Goal: Transaction & Acquisition: Purchase product/service

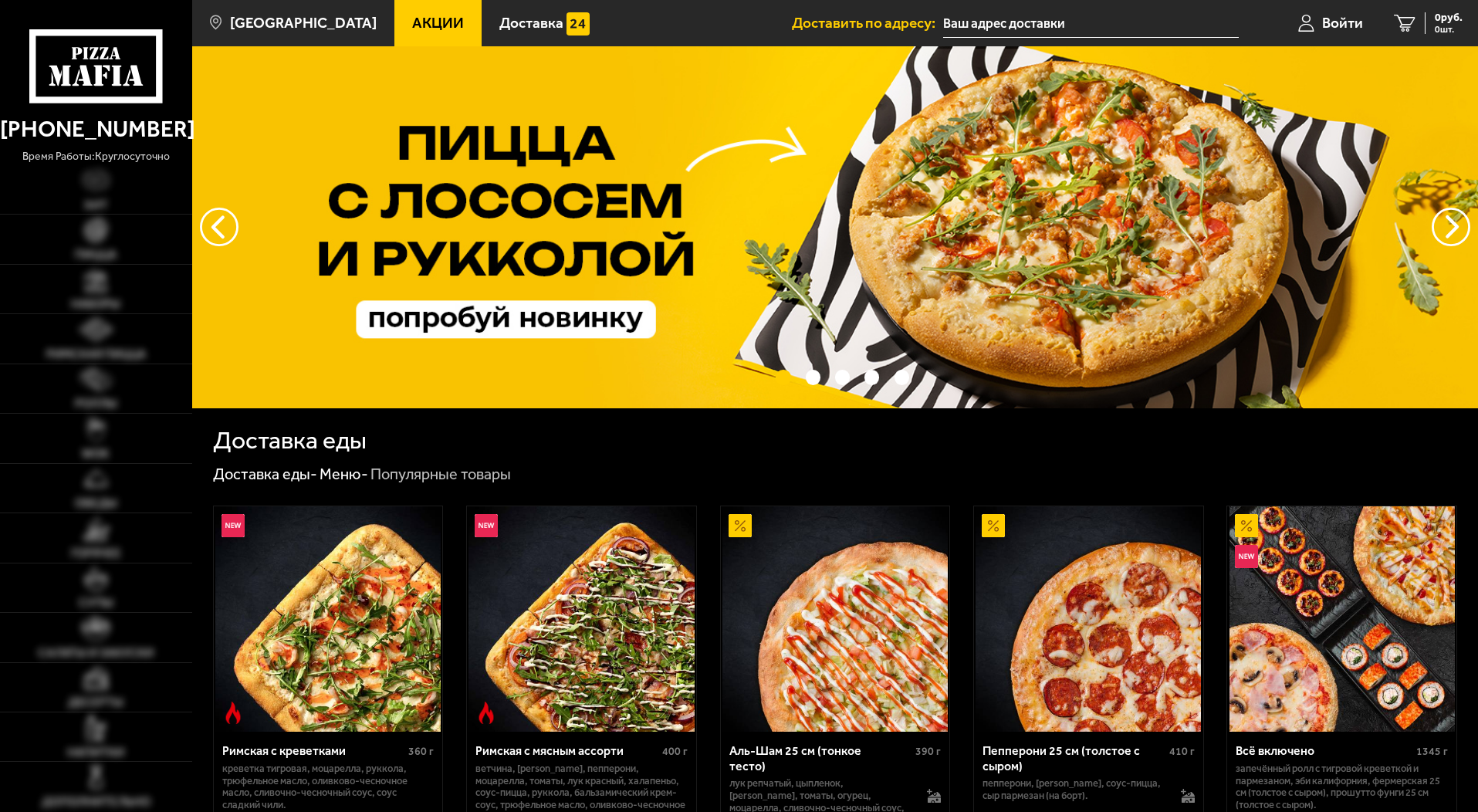
type input "[STREET_ADDRESS]"
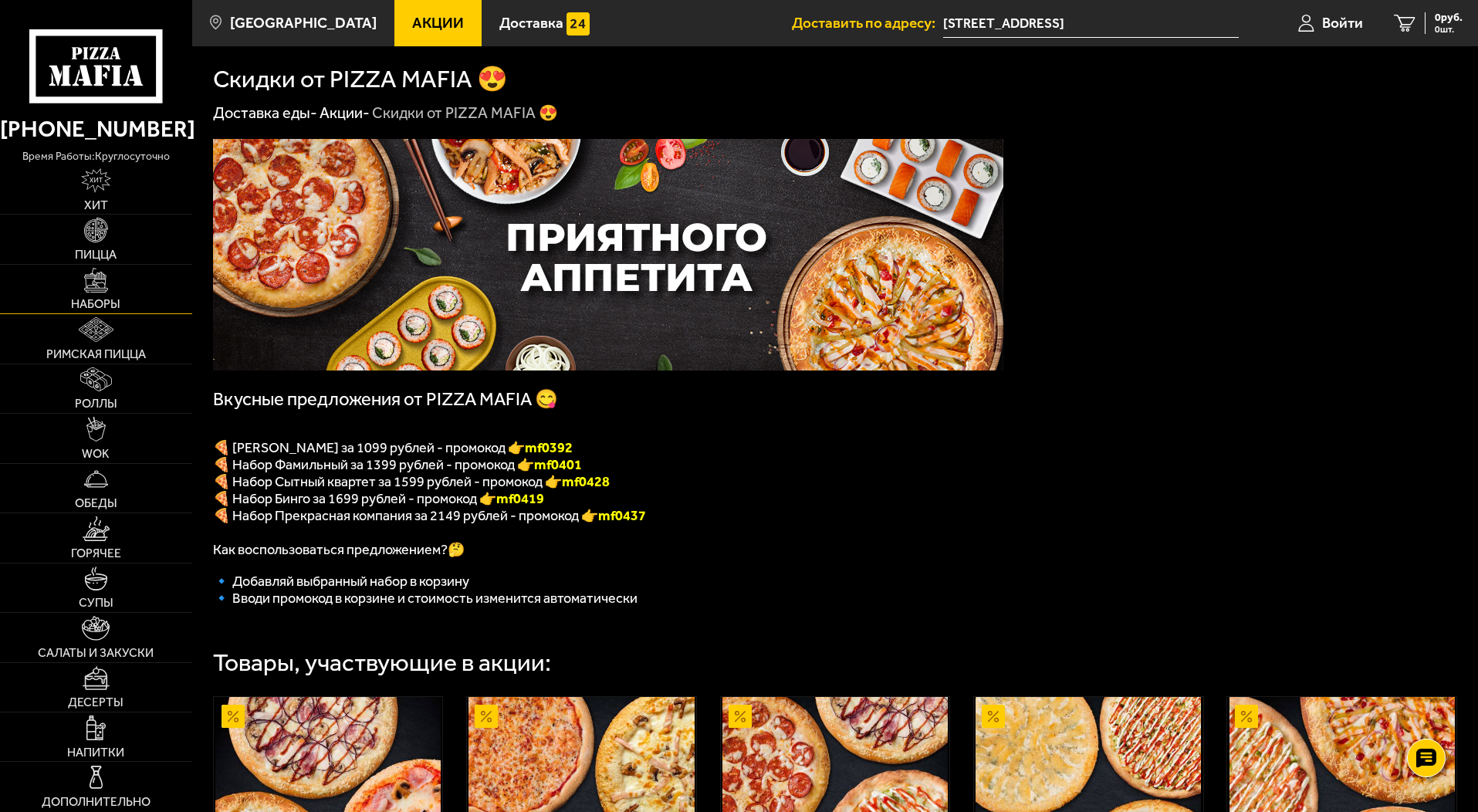
click at [95, 268] on img at bounding box center [96, 279] width 25 height 25
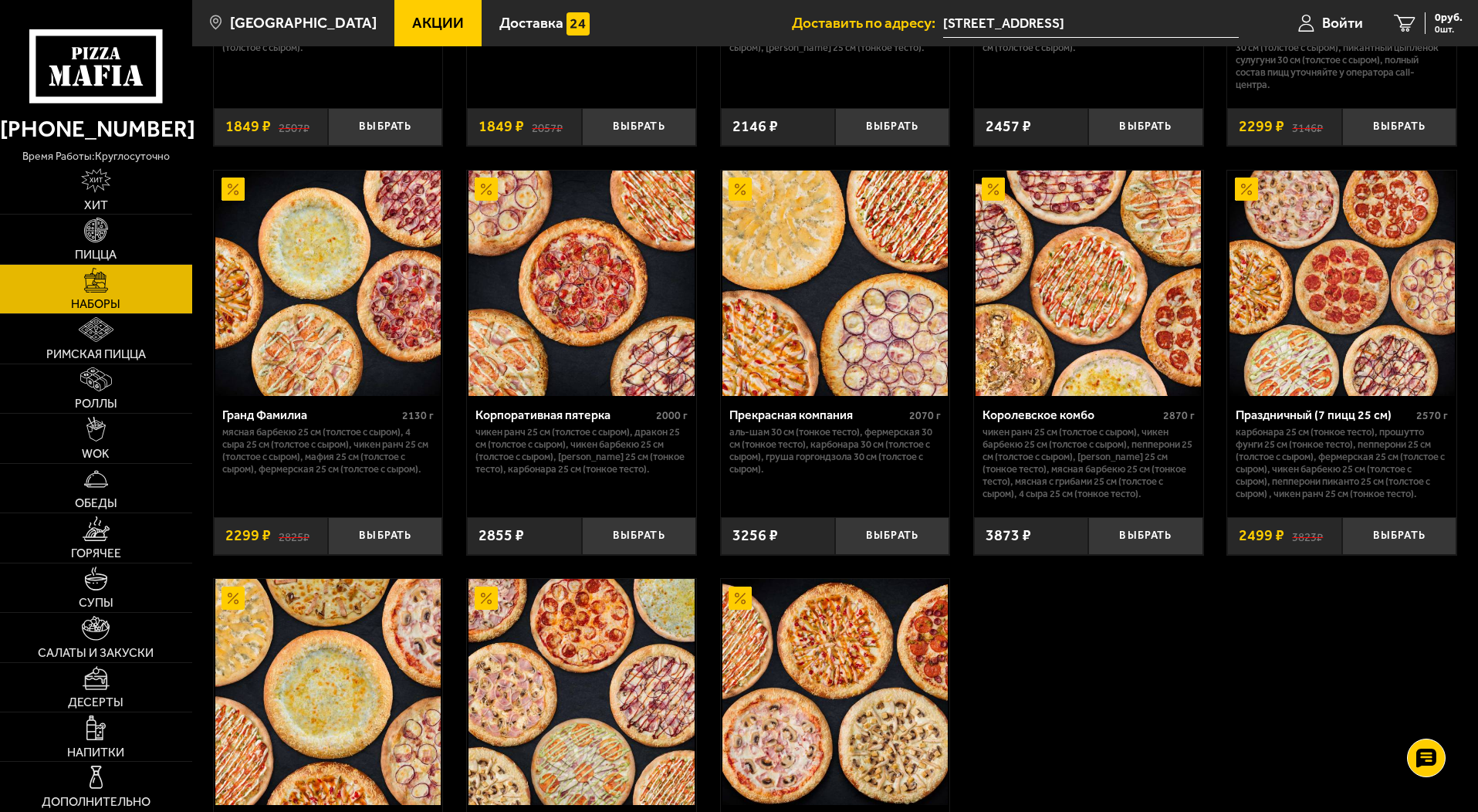
scroll to position [2006, 0]
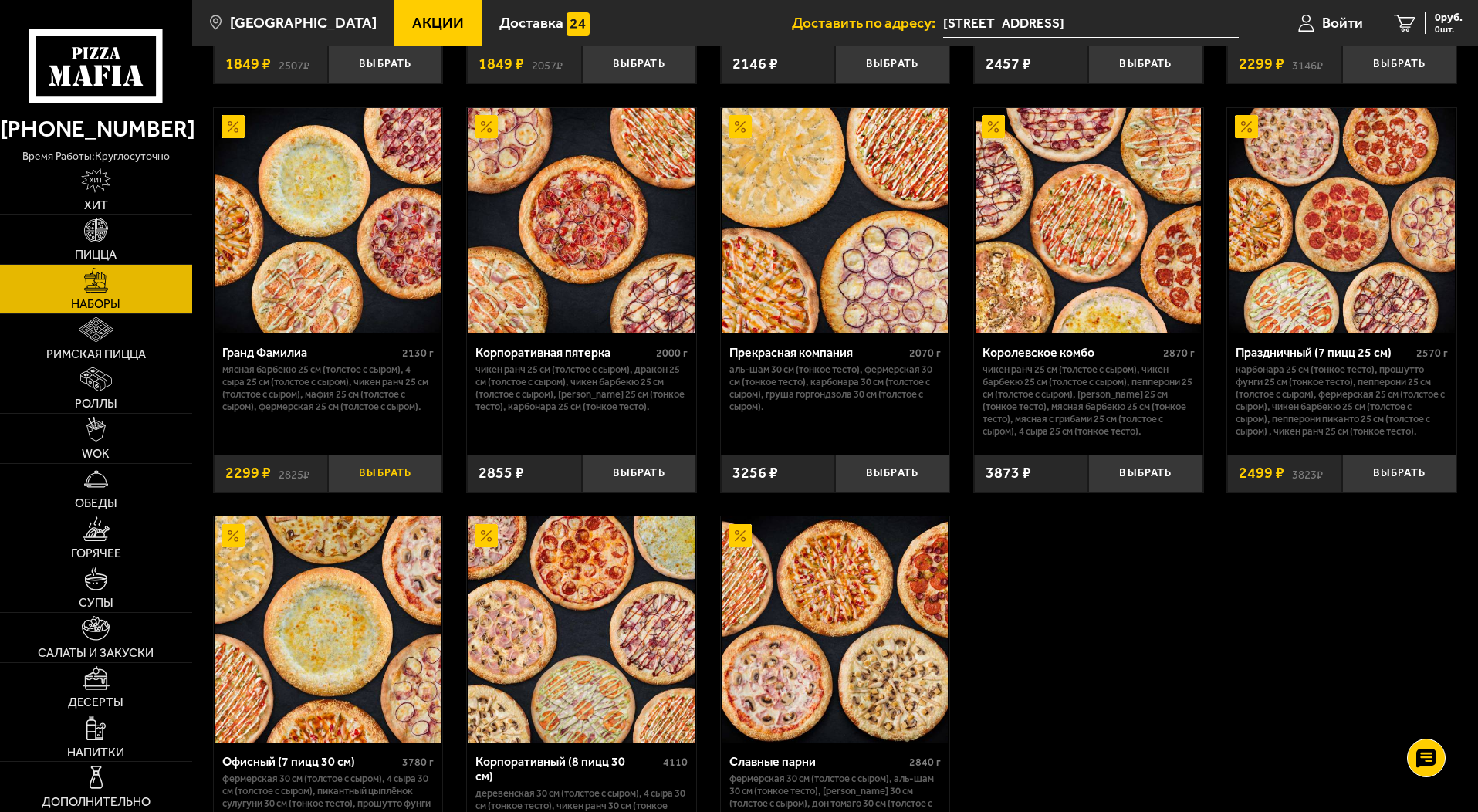
click at [372, 480] on button "Выбрать" at bounding box center [385, 473] width 114 height 38
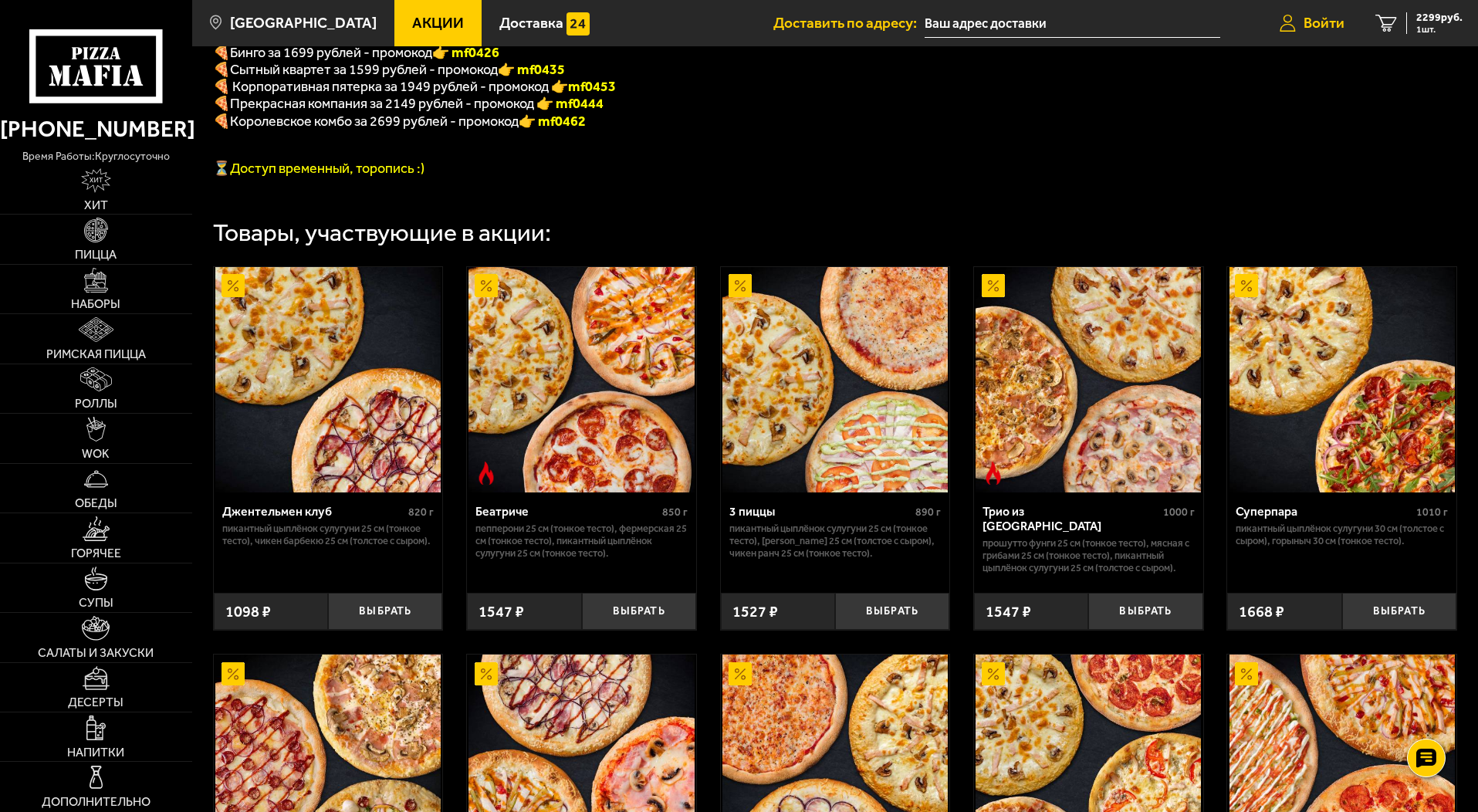
scroll to position [309, 0]
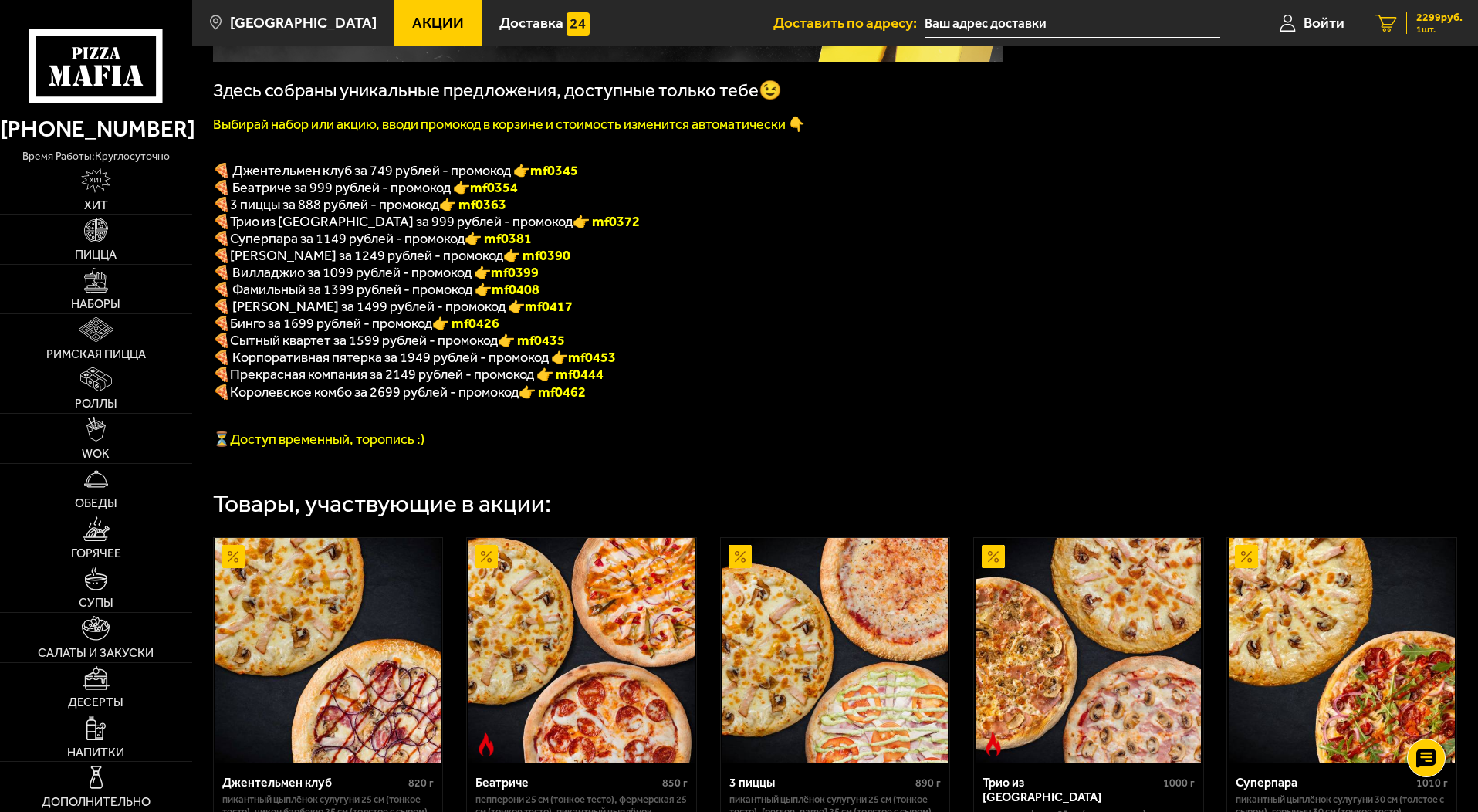
click at [1446, 21] on span "2299 руб." at bounding box center [1439, 18] width 47 height 11
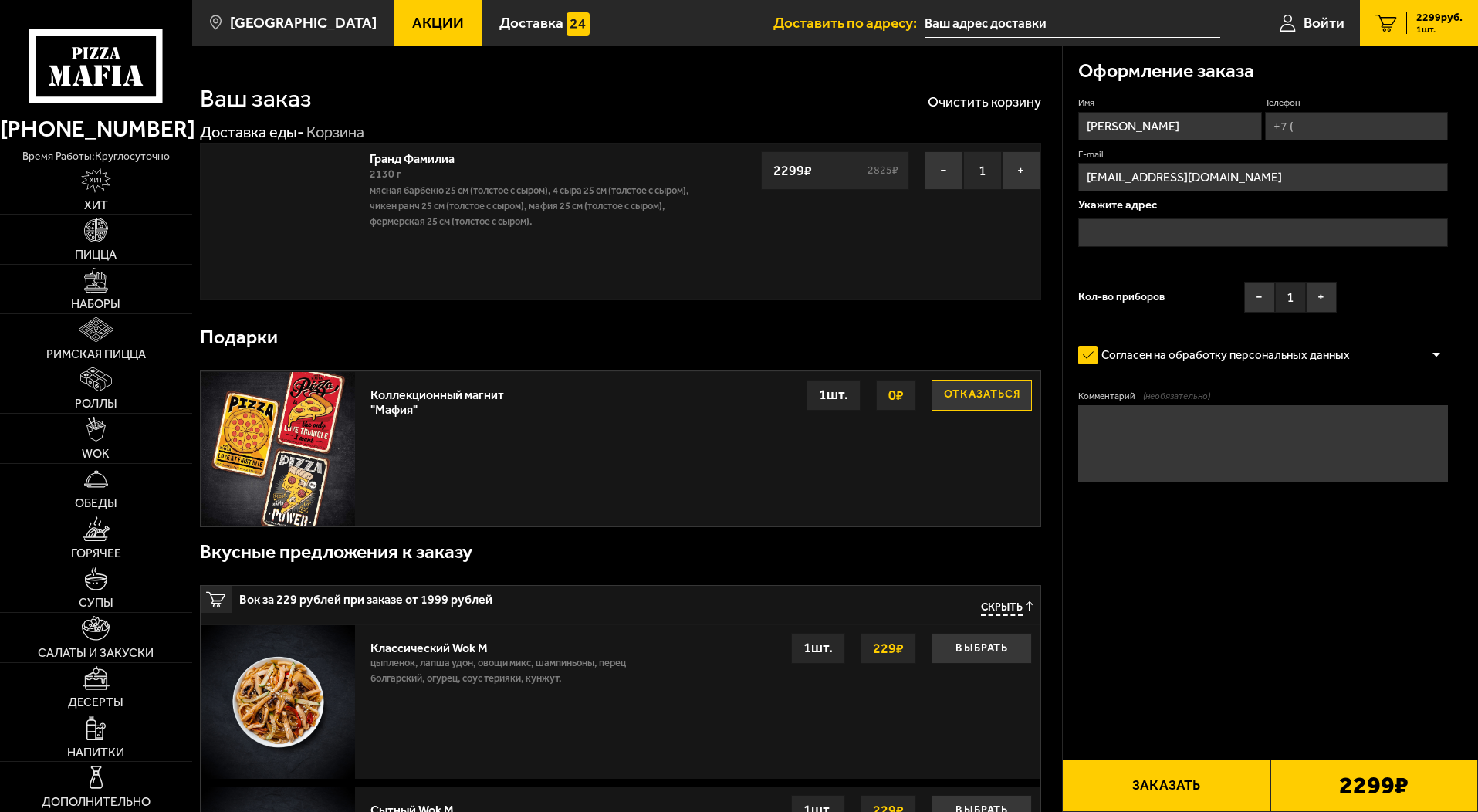
type input "[STREET_ADDRESS]"
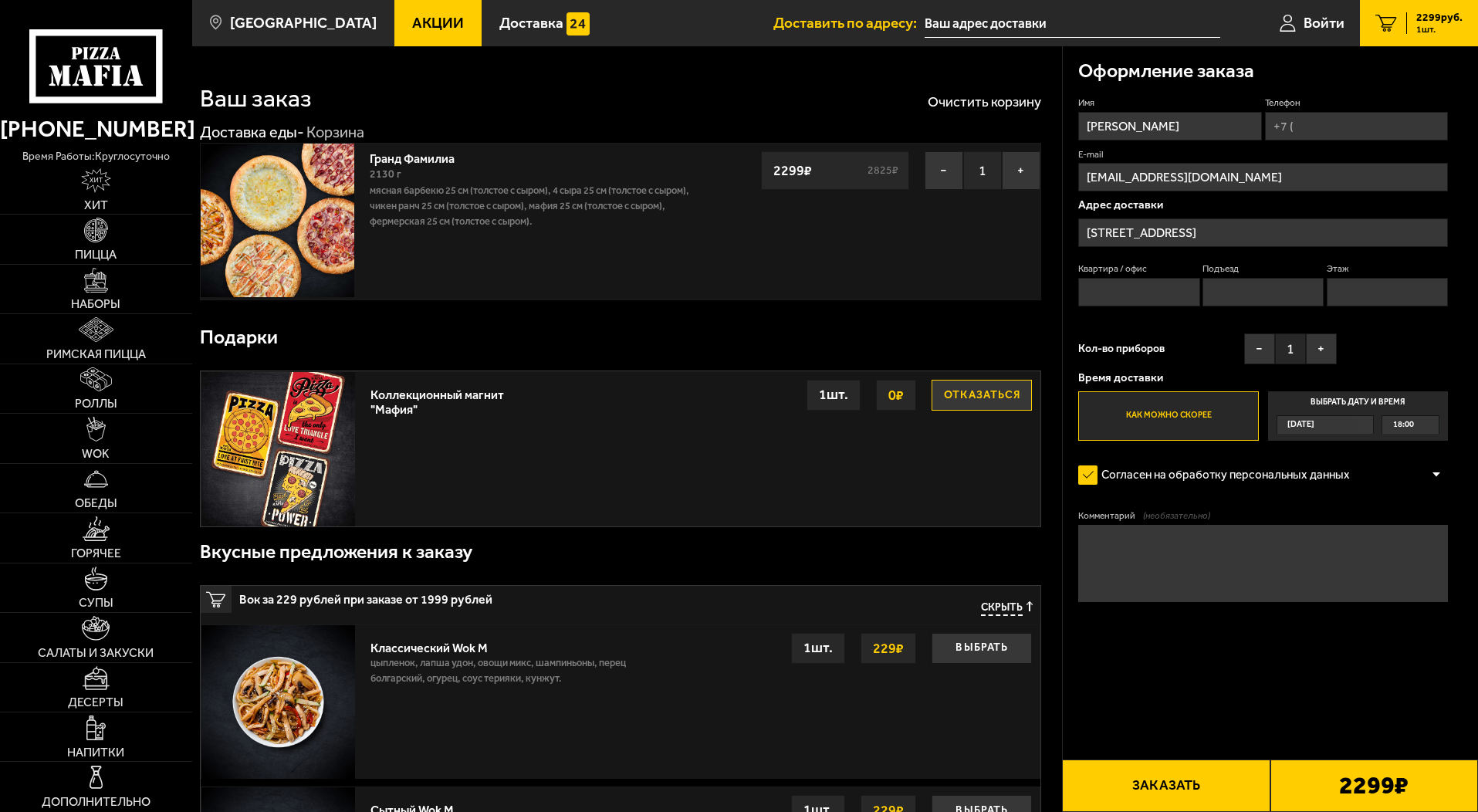
click at [1324, 127] on input "Телефон" at bounding box center [1356, 126] width 183 height 28
type input "+7 (921) 646-49-72"
click at [1178, 283] on input "Квартира / офис" at bounding box center [1138, 292] width 121 height 28
type input "593"
click at [1270, 301] on input "Подъезд" at bounding box center [1263, 292] width 121 height 28
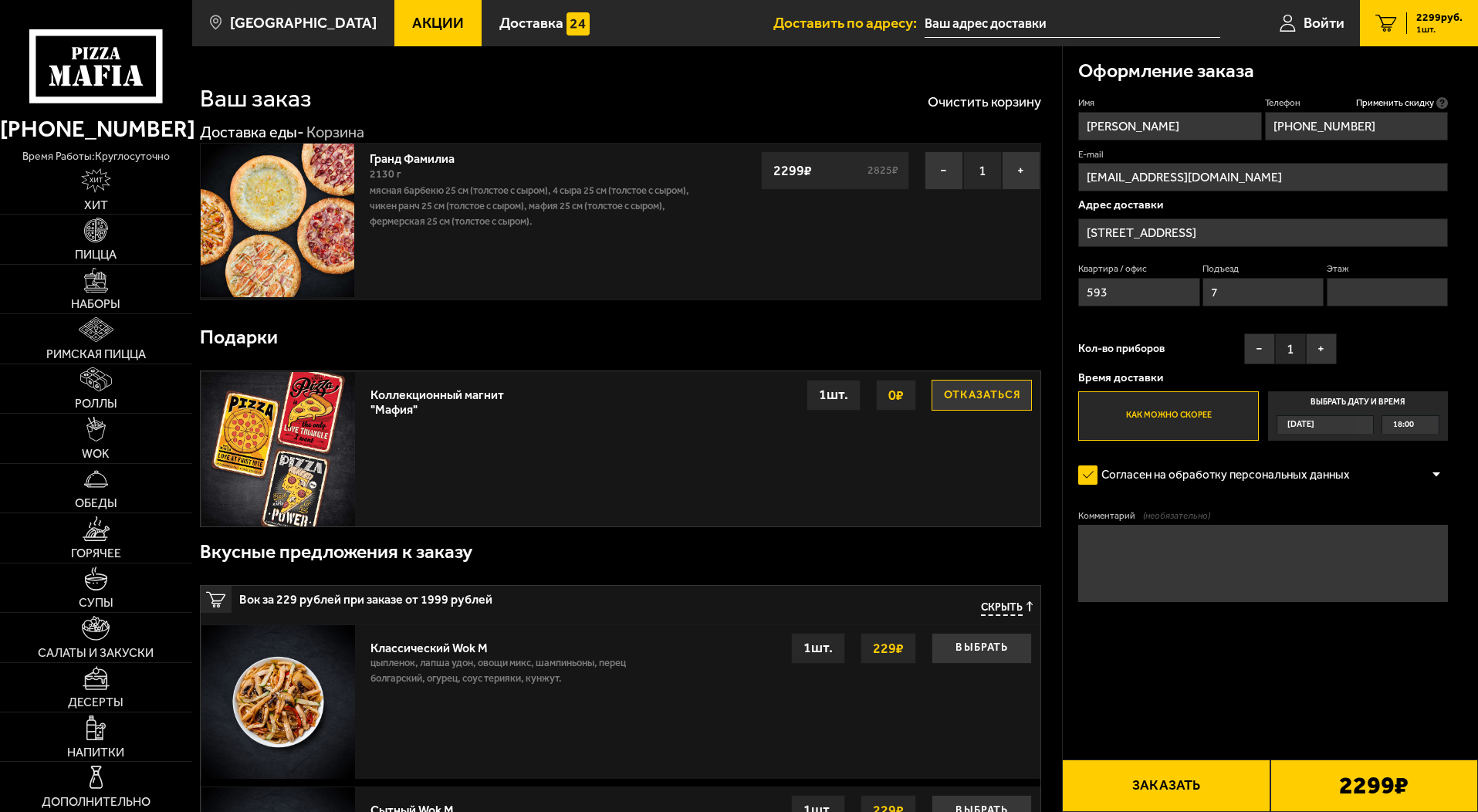
type input "7"
click at [1378, 292] on input "Этаж" at bounding box center [1387, 292] width 121 height 28
type input "15"
click at [1251, 169] on input "olga.shabaldina@gmail.com" at bounding box center [1263, 177] width 370 height 28
drag, startPoint x: 1256, startPoint y: 176, endPoint x: 1072, endPoint y: 173, distance: 184.0
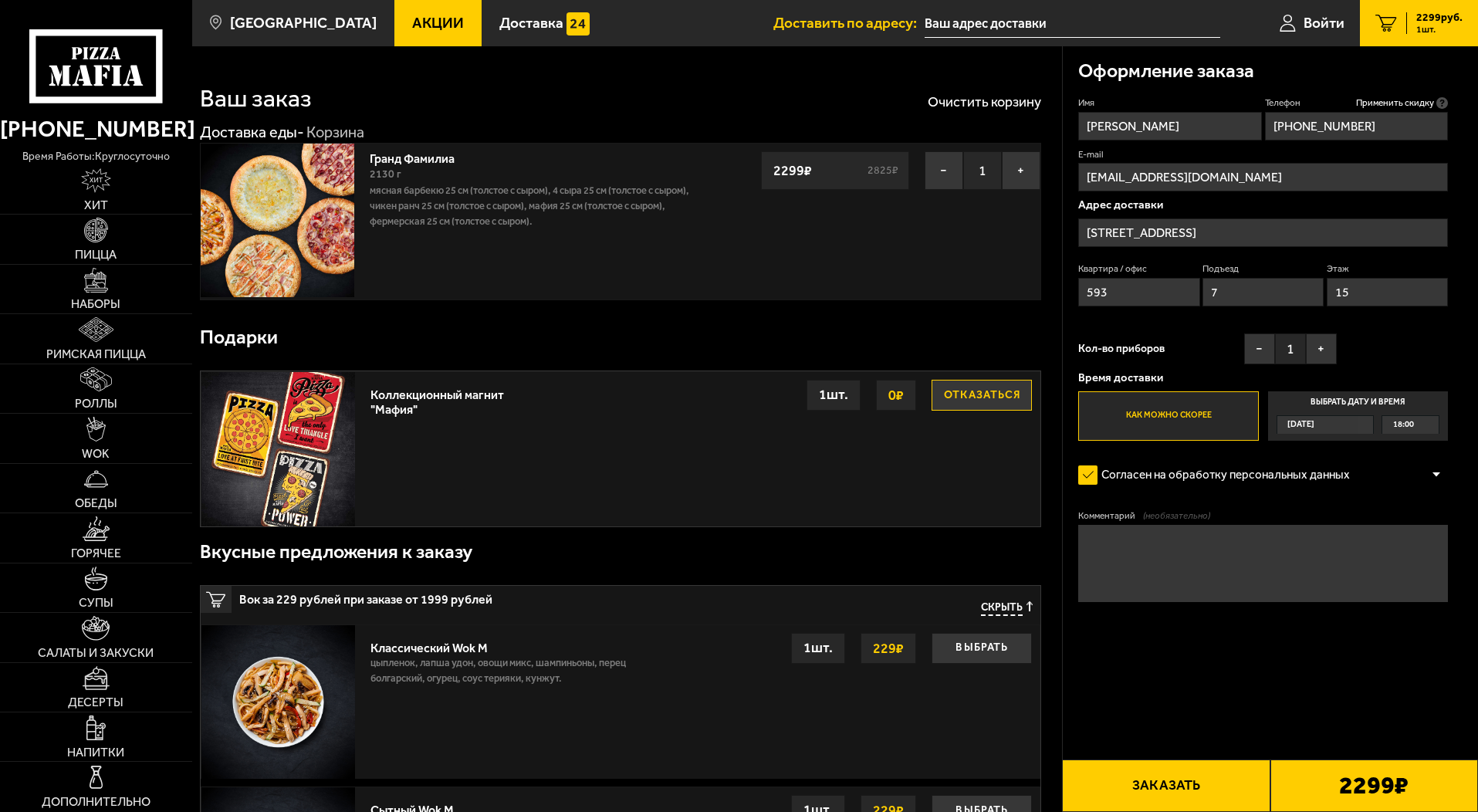
click at [1072, 173] on div "Оформление заказа Имя Ольга Телефон Применить скидку Вы будете зарегистрированы…" at bounding box center [1271, 370] width 416 height 646
click at [1317, 230] on input "[STREET_ADDRESS]" at bounding box center [1263, 233] width 370 height 28
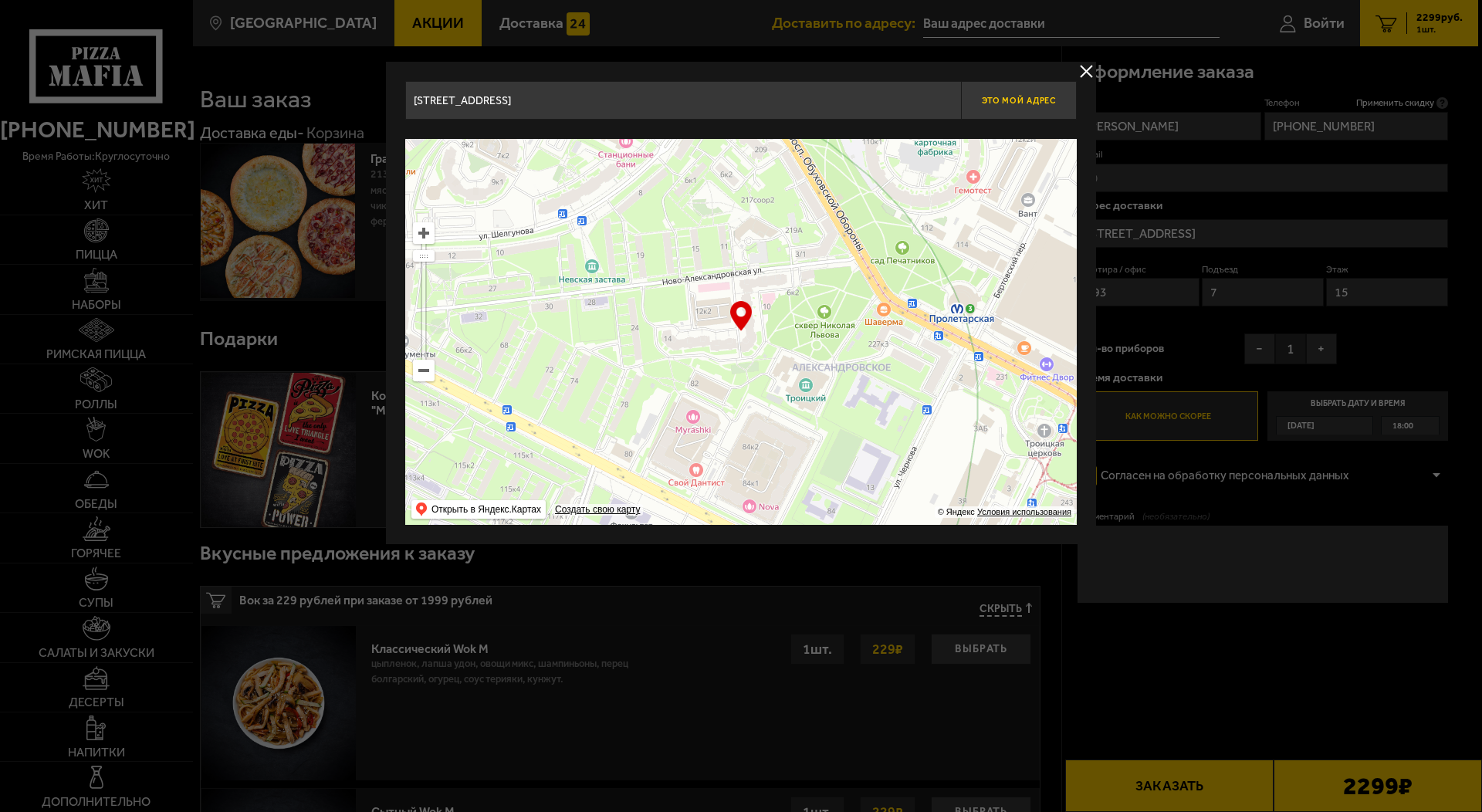
click at [1055, 99] on span "Это мой адрес" at bounding box center [1019, 101] width 74 height 10
type input "Россия, Санкт-Петербург, Ново-Александровская улица, 14"
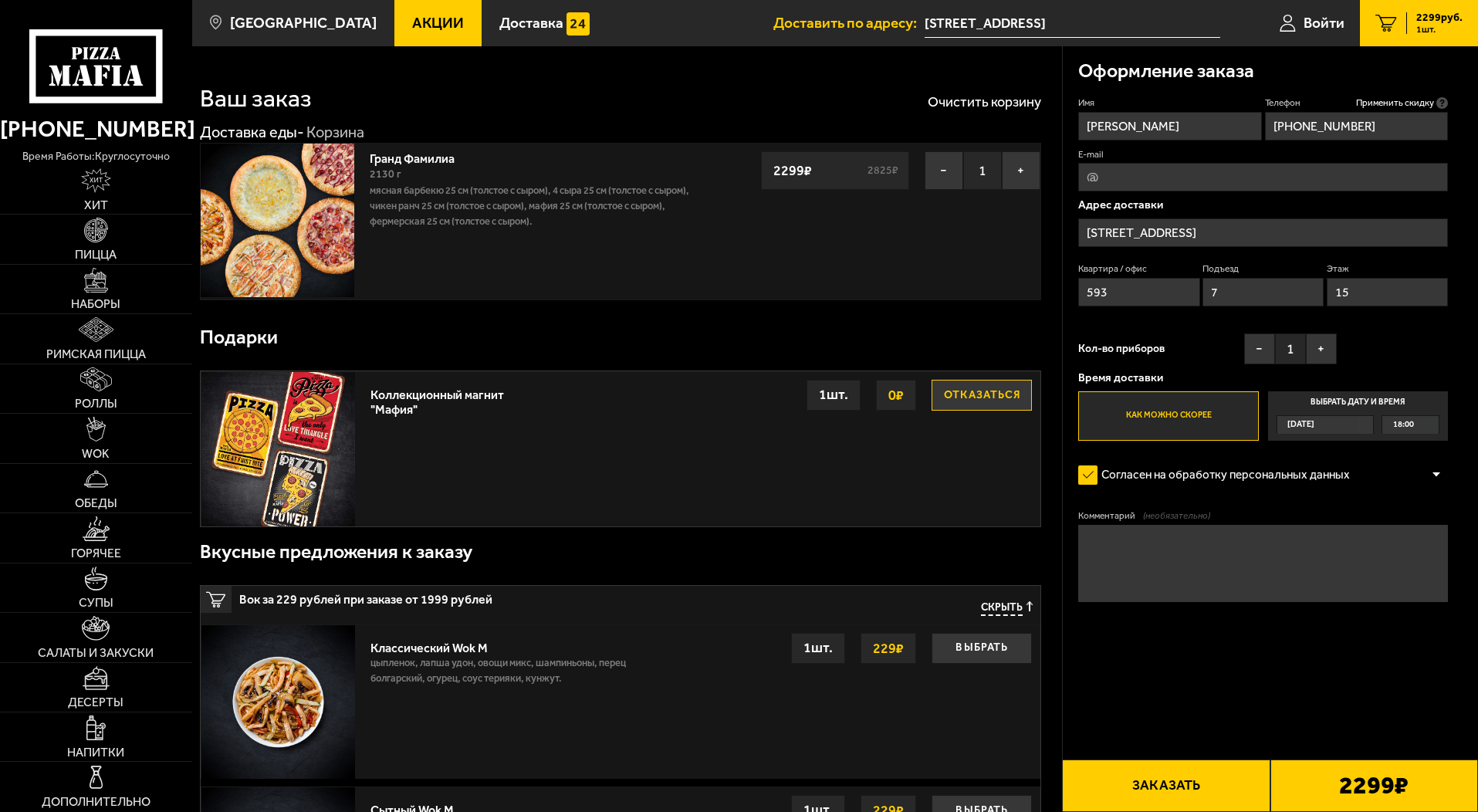
click at [1394, 429] on span "18:00" at bounding box center [1404, 425] width 21 height 17
click at [0, 0] on input "Выбрать дату и время Сегодня 18:00" at bounding box center [0, 0] width 0 height 0
click at [1354, 424] on div "Сегодня" at bounding box center [1318, 425] width 81 height 17
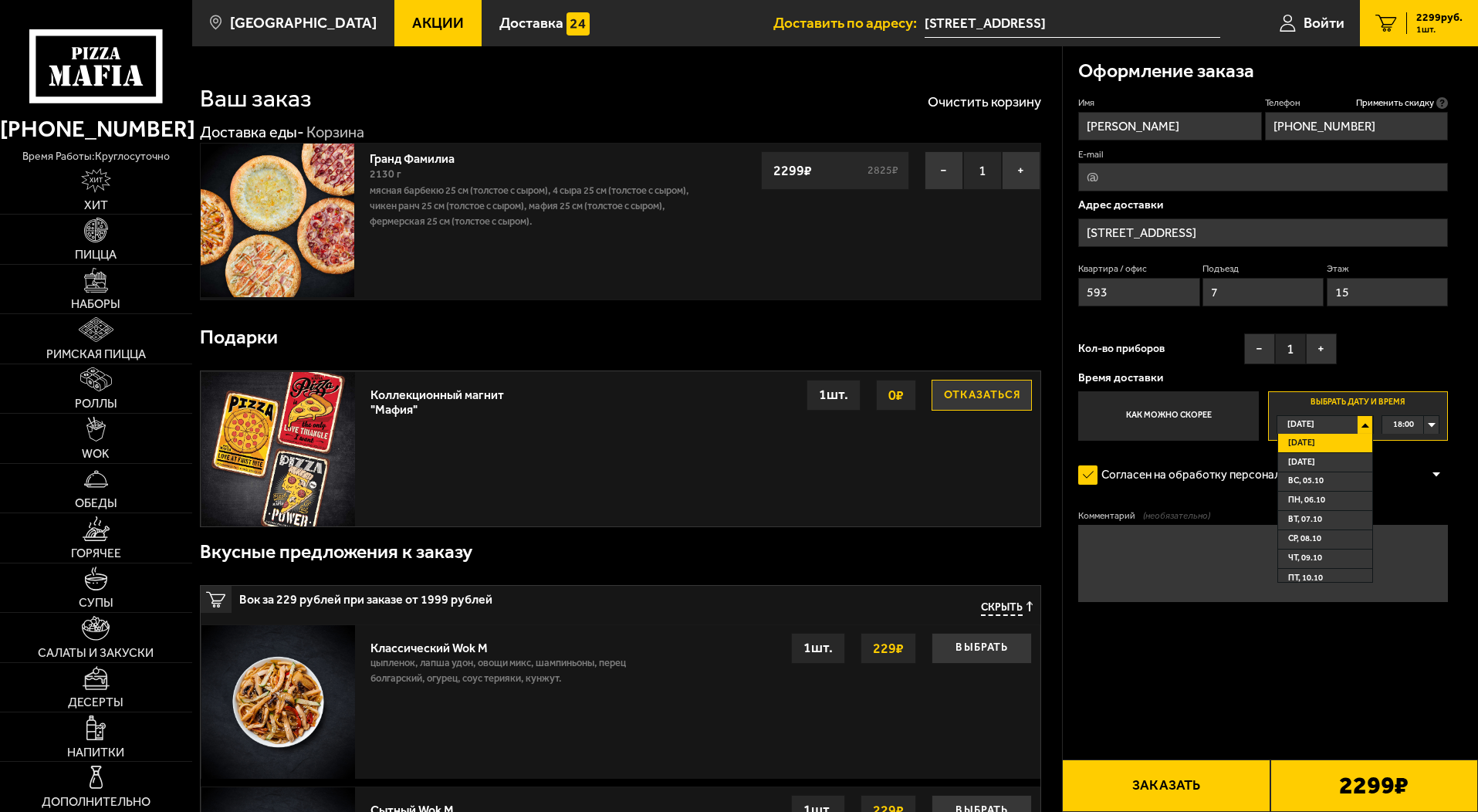
click at [1431, 423] on div "18:00" at bounding box center [1410, 425] width 56 height 17
click at [1207, 414] on label "Как можно скорее" at bounding box center [1168, 415] width 180 height 49
click at [0, 0] on input "Как можно скорее" at bounding box center [0, 0] width 0 height 0
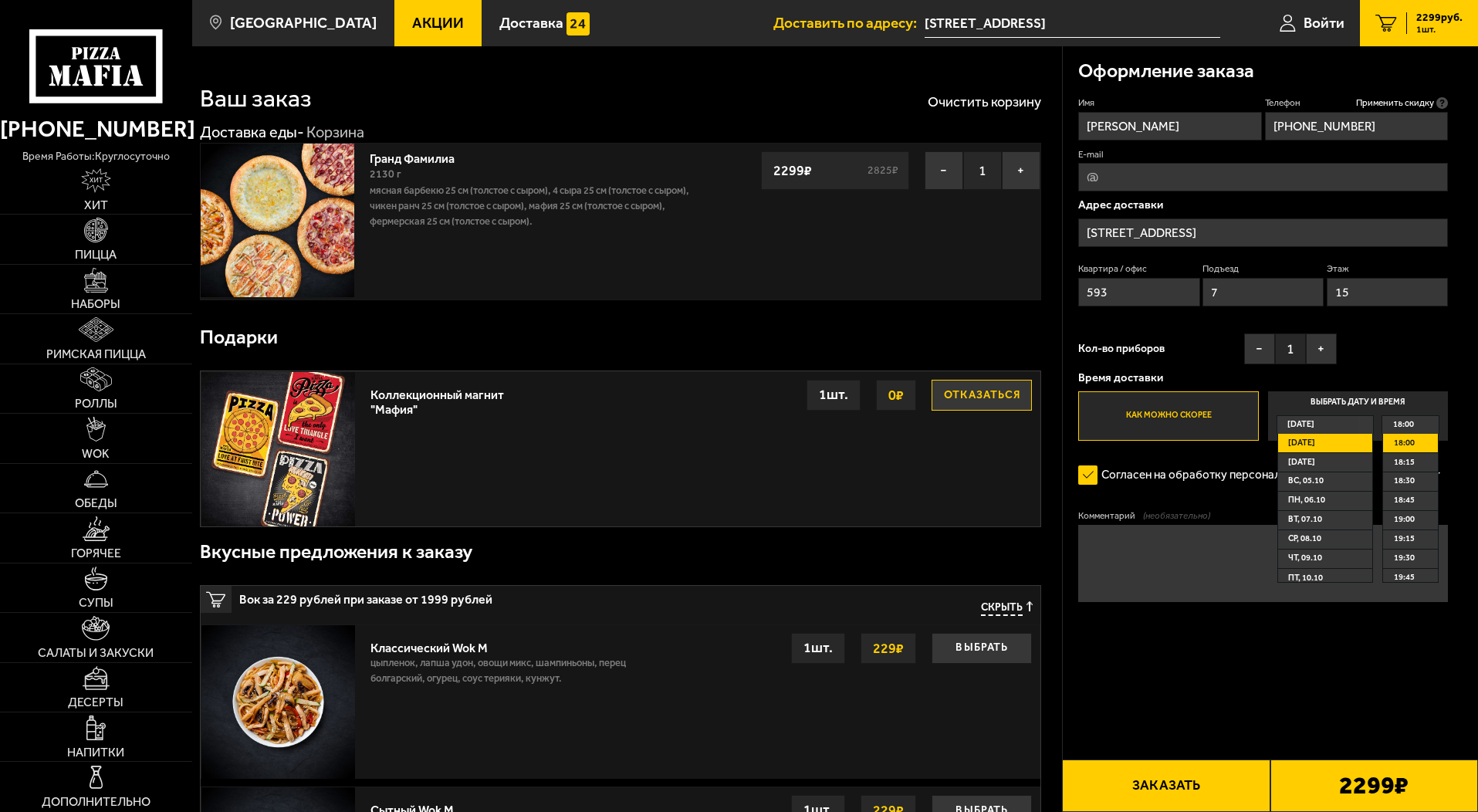
click at [1165, 415] on label "Как можно скорее" at bounding box center [1168, 415] width 180 height 49
click at [0, 0] on input "Как можно скорее" at bounding box center [0, 0] width 0 height 0
click at [1215, 656] on form "Имя Ольга Телефон Применить скидку Вы будете зарегистрированы автоматически. +7…" at bounding box center [1263, 395] width 370 height 597
click at [1370, 402] on label "Выбрать дату и время Сегодня Сегодня Завтра вс, 05.10 пн, 06.10 вт, 07.10 ср, 0…" at bounding box center [1358, 415] width 180 height 49
click at [0, 0] on input "Выбрать дату и время Сегодня Сегодня Завтра вс, 05.10 пн, 06.10 вт, 07.10 ср, 0…" at bounding box center [0, 0] width 0 height 0
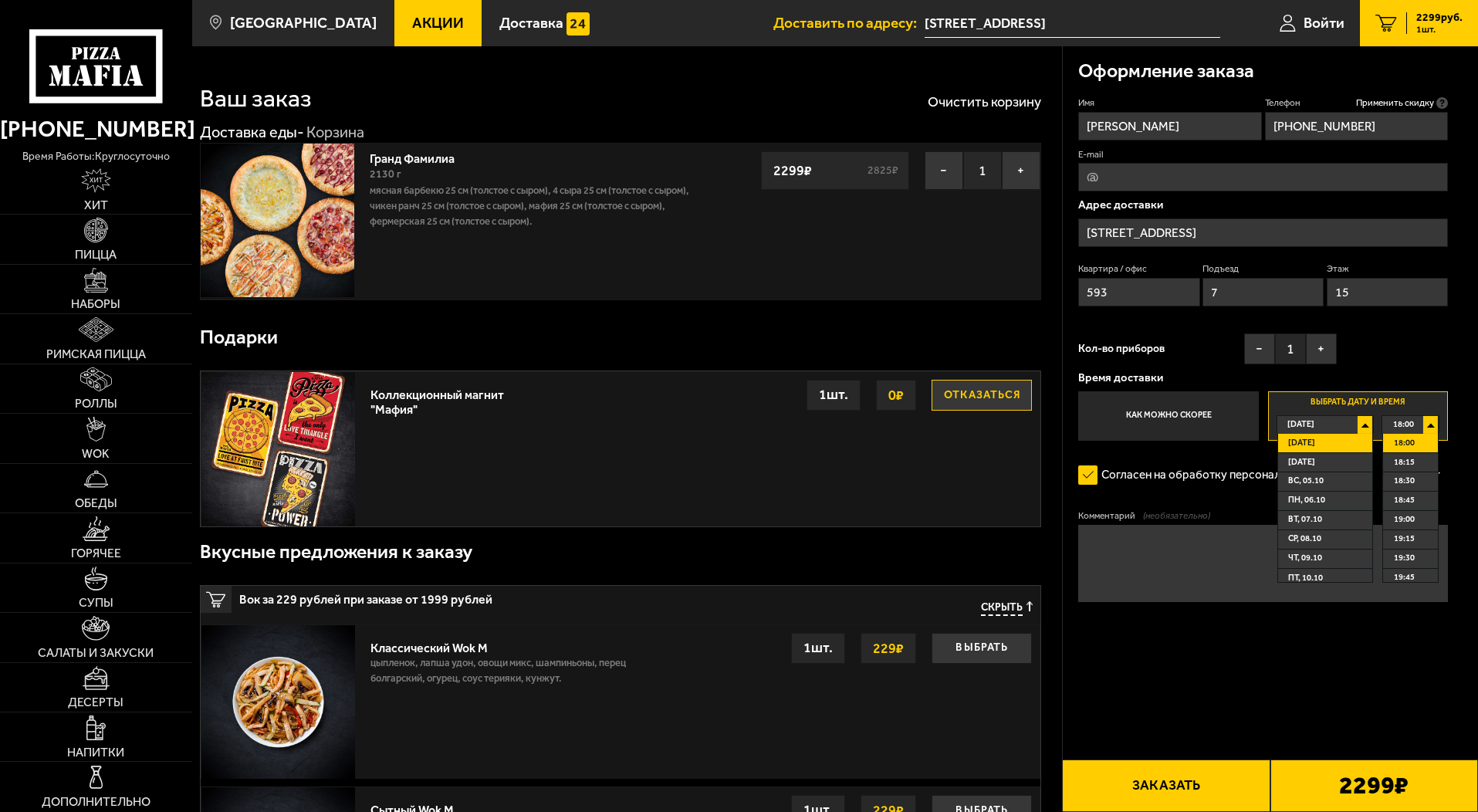
click at [1172, 422] on label "Как можно скорее" at bounding box center [1168, 415] width 180 height 49
click at [0, 0] on input "Как можно скорее" at bounding box center [0, 0] width 0 height 0
click at [1265, 340] on button "−" at bounding box center [1260, 348] width 31 height 31
click at [982, 397] on button "Отказаться" at bounding box center [982, 395] width 101 height 31
click at [1201, 346] on div "Кол-во приборов − 0 +" at bounding box center [1207, 352] width 259 height 39
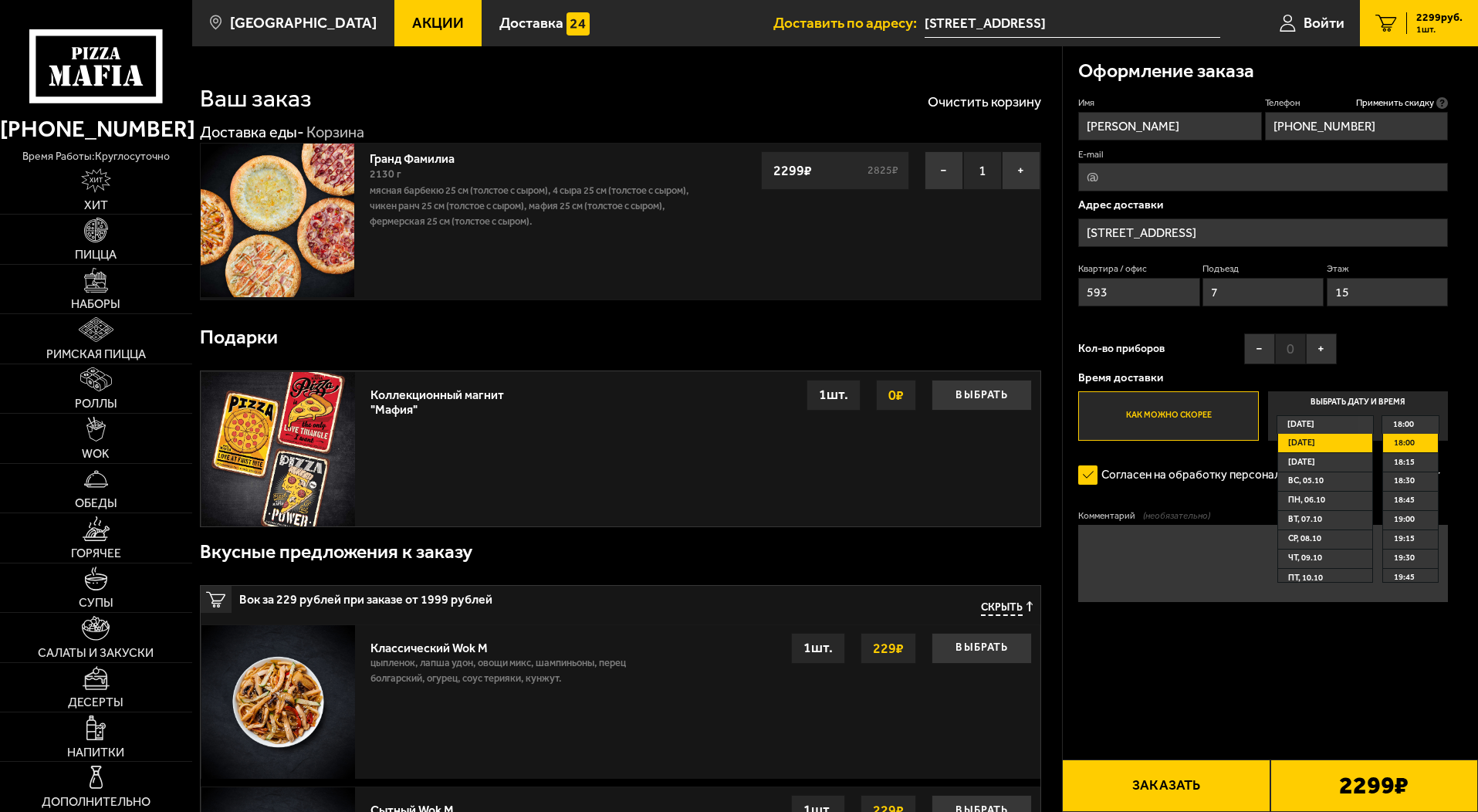
click at [1214, 797] on button "Заказать" at bounding box center [1166, 785] width 207 height 52
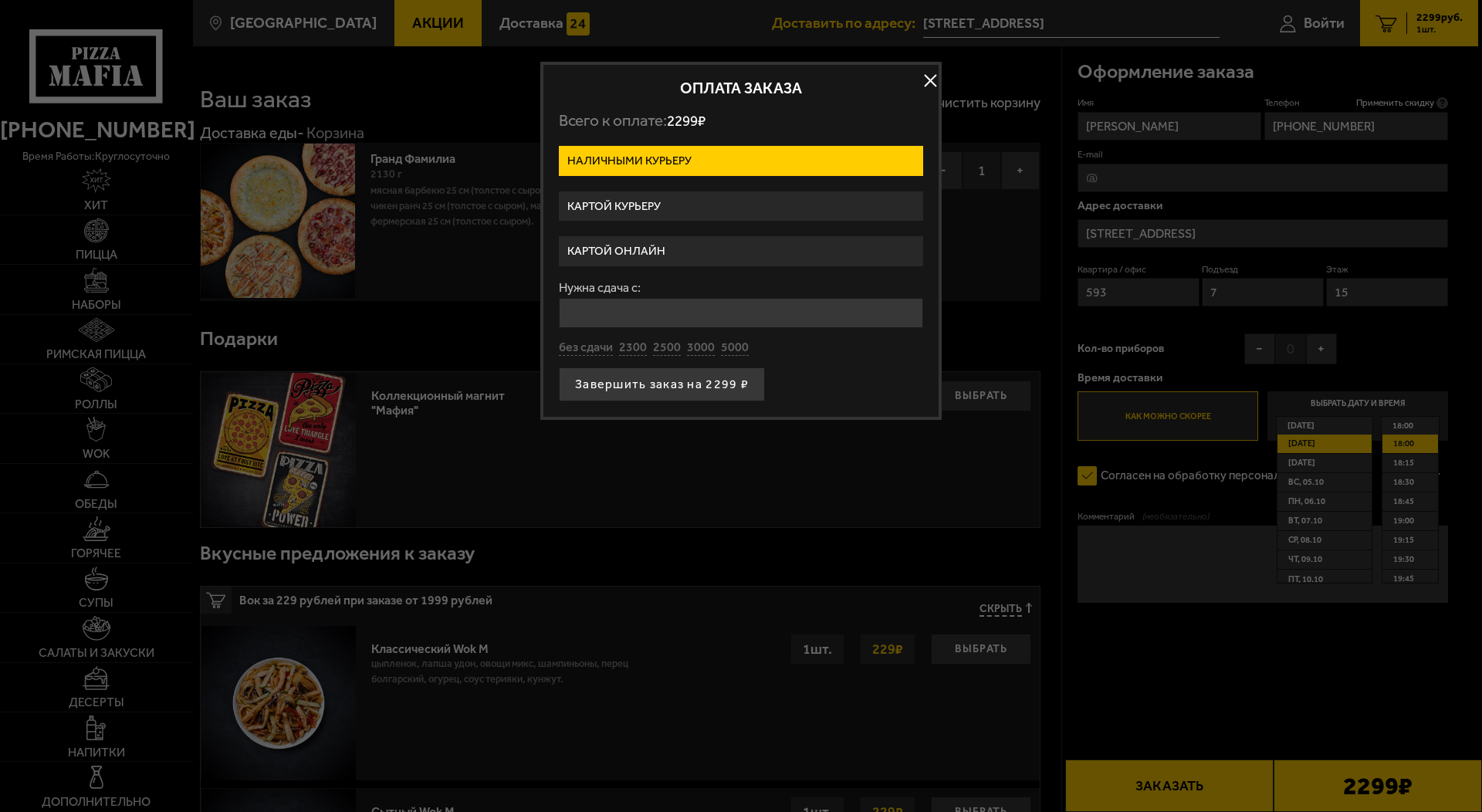
click at [641, 250] on label "Картой онлайн" at bounding box center [741, 251] width 364 height 30
click at [0, 0] on input "Картой онлайн" at bounding box center [0, 0] width 0 height 0
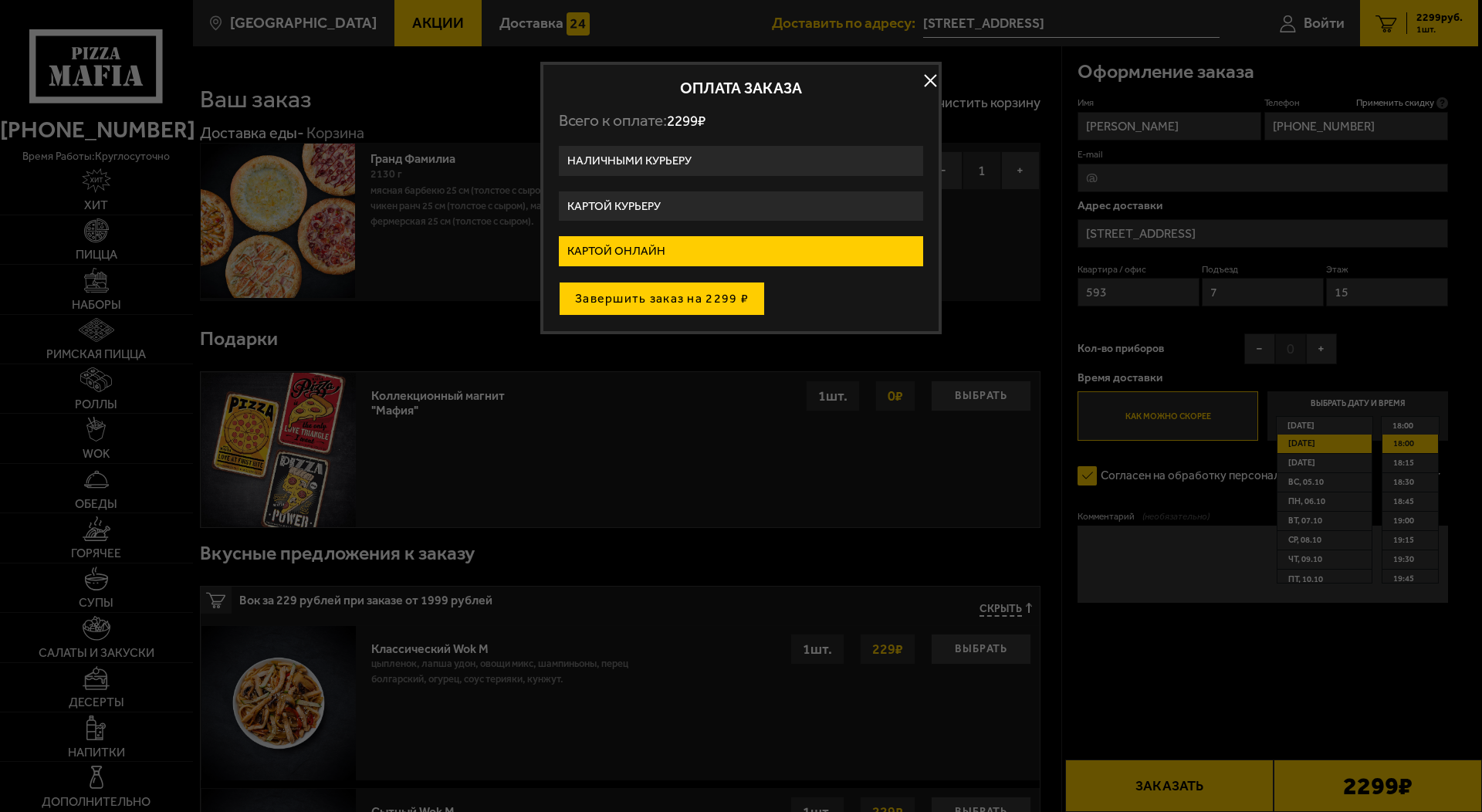
click at [718, 302] on button "Завершить заказ на 2299 ₽" at bounding box center [662, 298] width 206 height 34
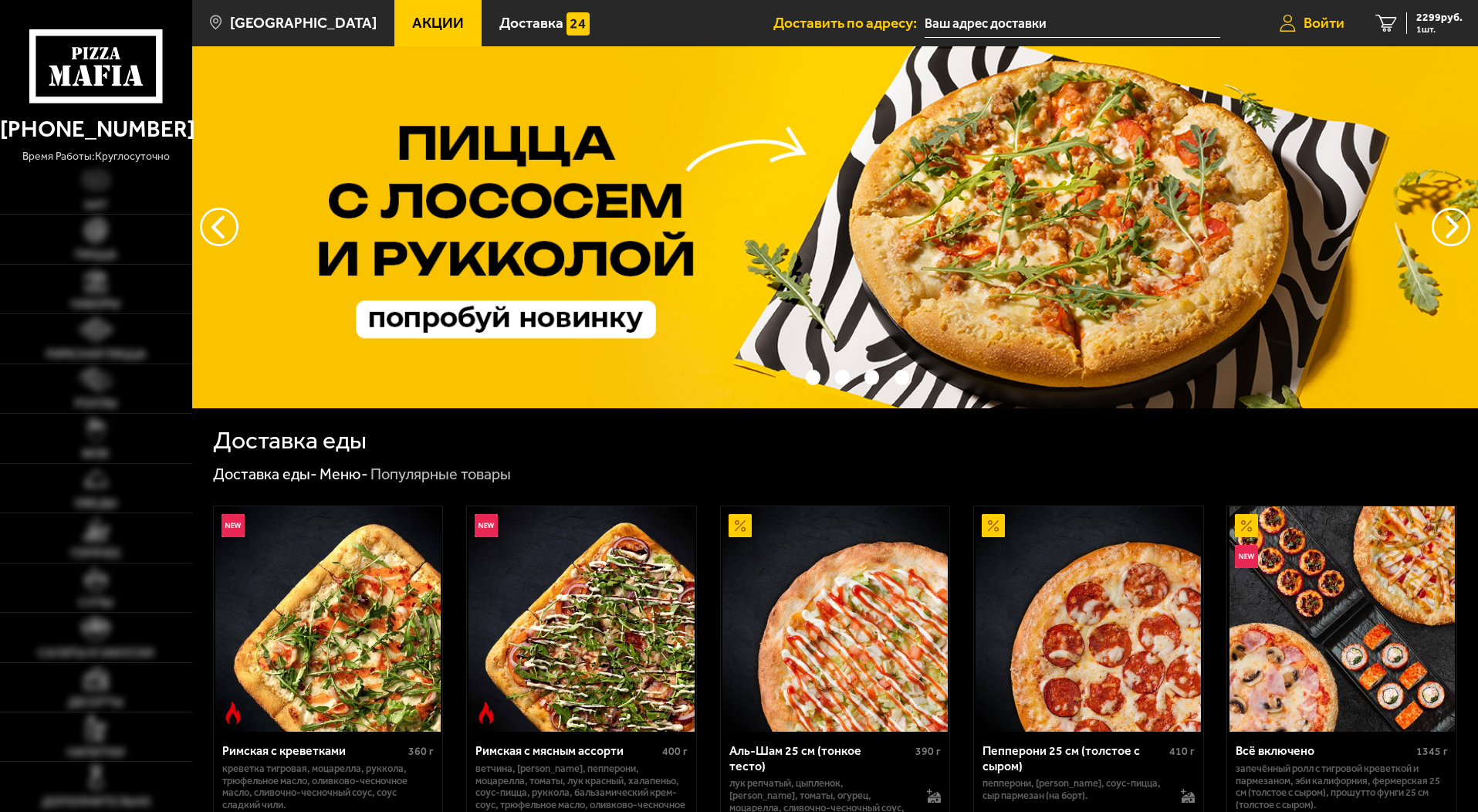
type input "[STREET_ADDRESS]"
click at [1301, 24] on link "Войти" at bounding box center [1312, 23] width 96 height 47
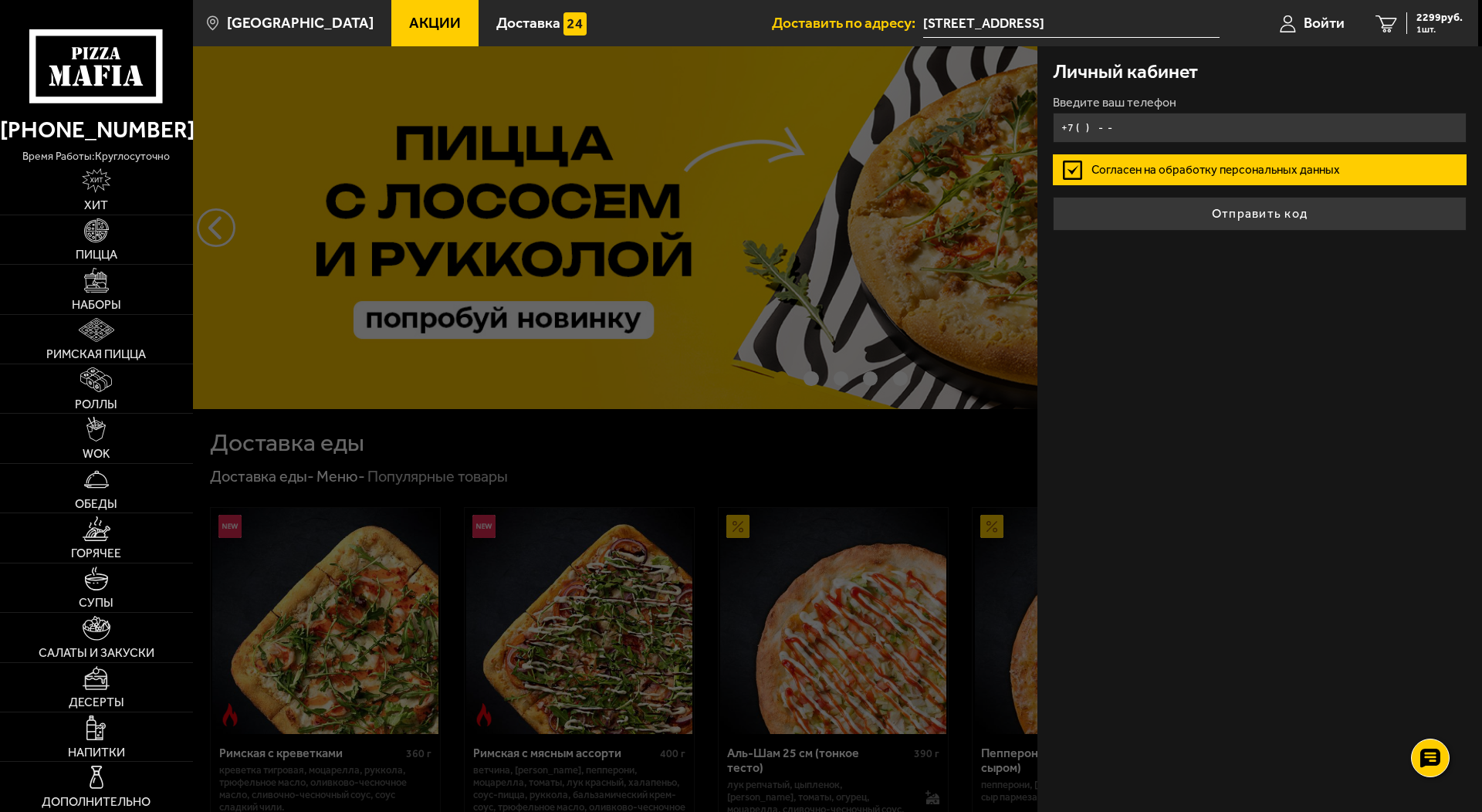
type input "+7 ( ) - -"
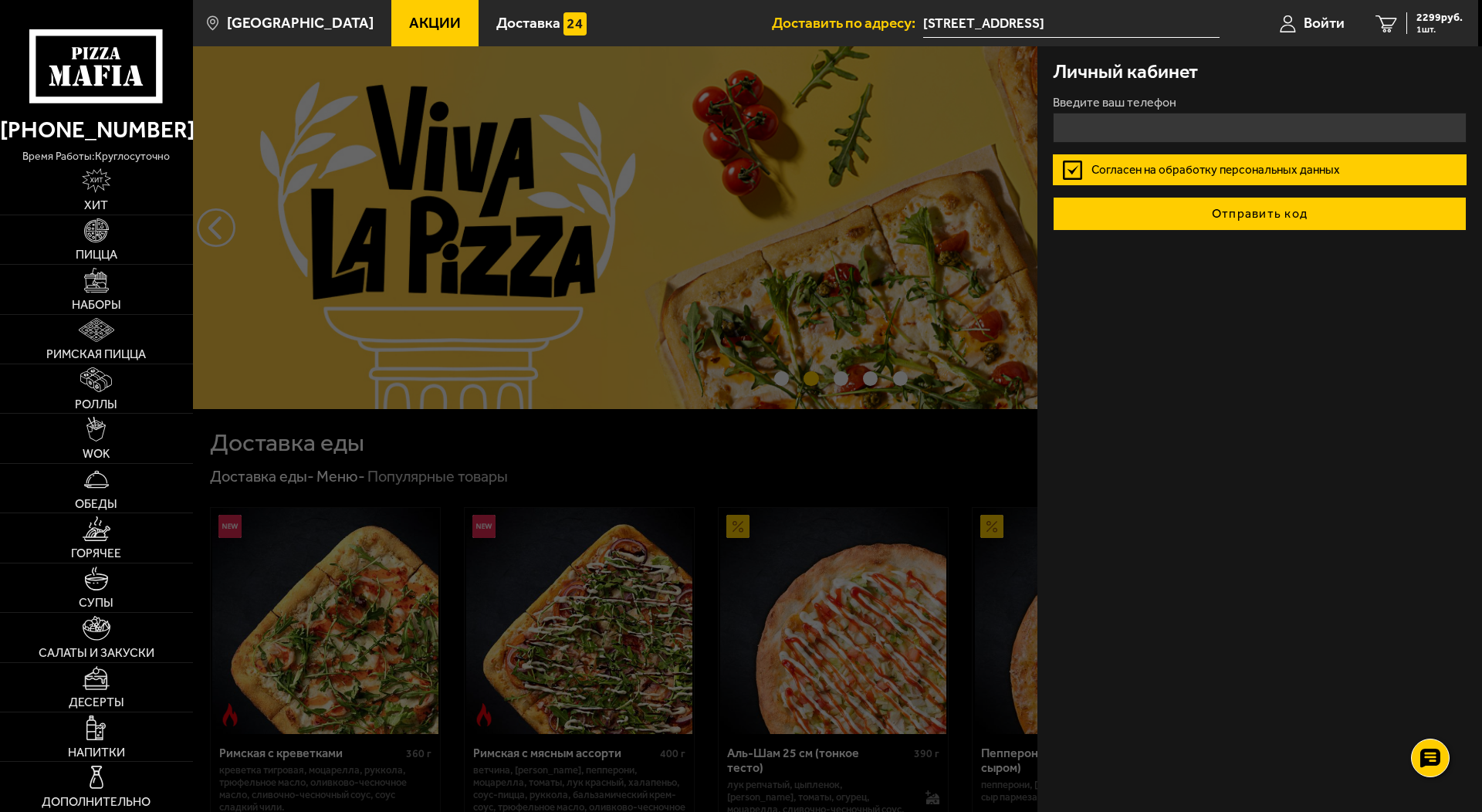
click at [1198, 221] on button "Отправить код" at bounding box center [1260, 214] width 414 height 34
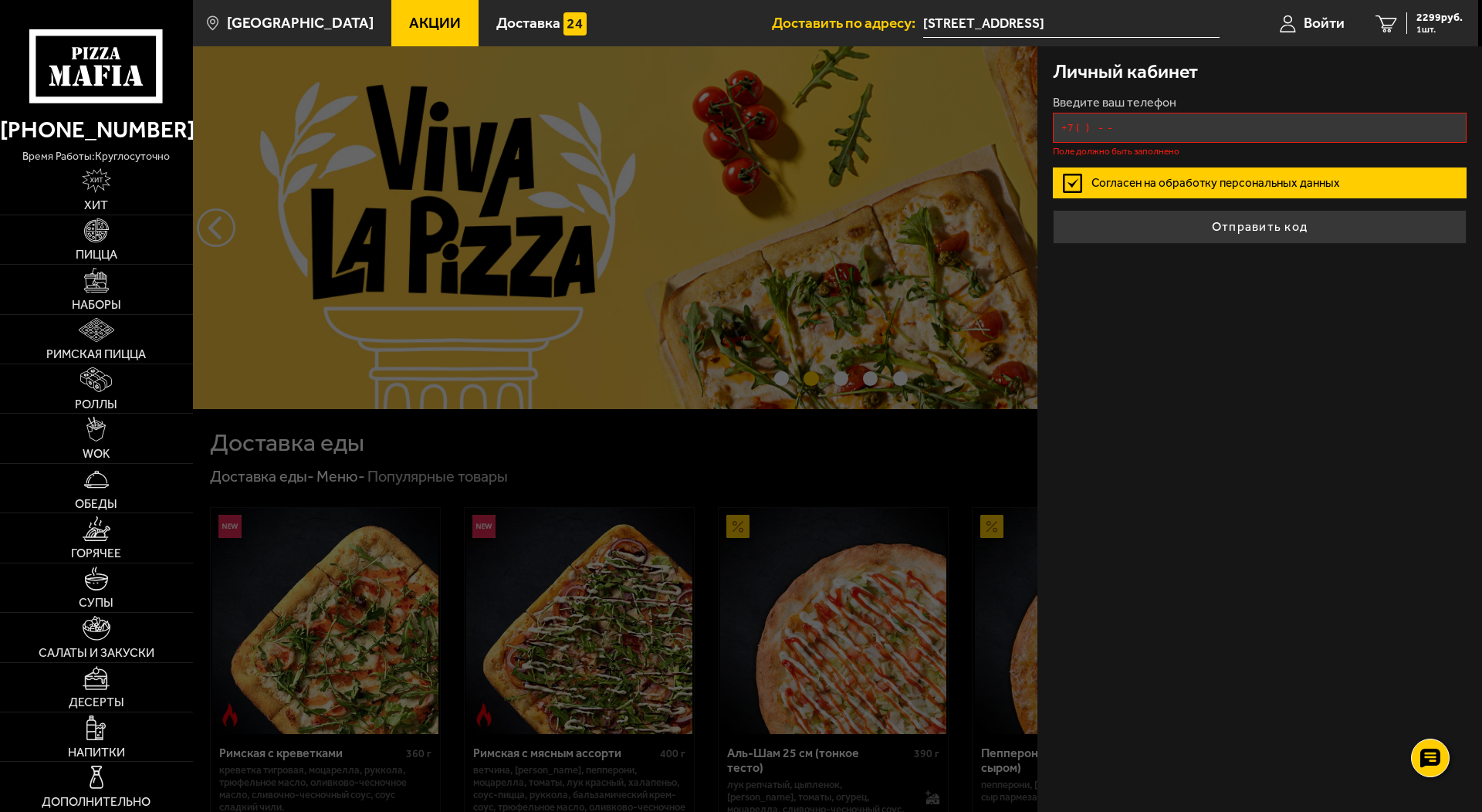
click at [1130, 123] on input "+7 ( ) - -" at bounding box center [1260, 127] width 414 height 30
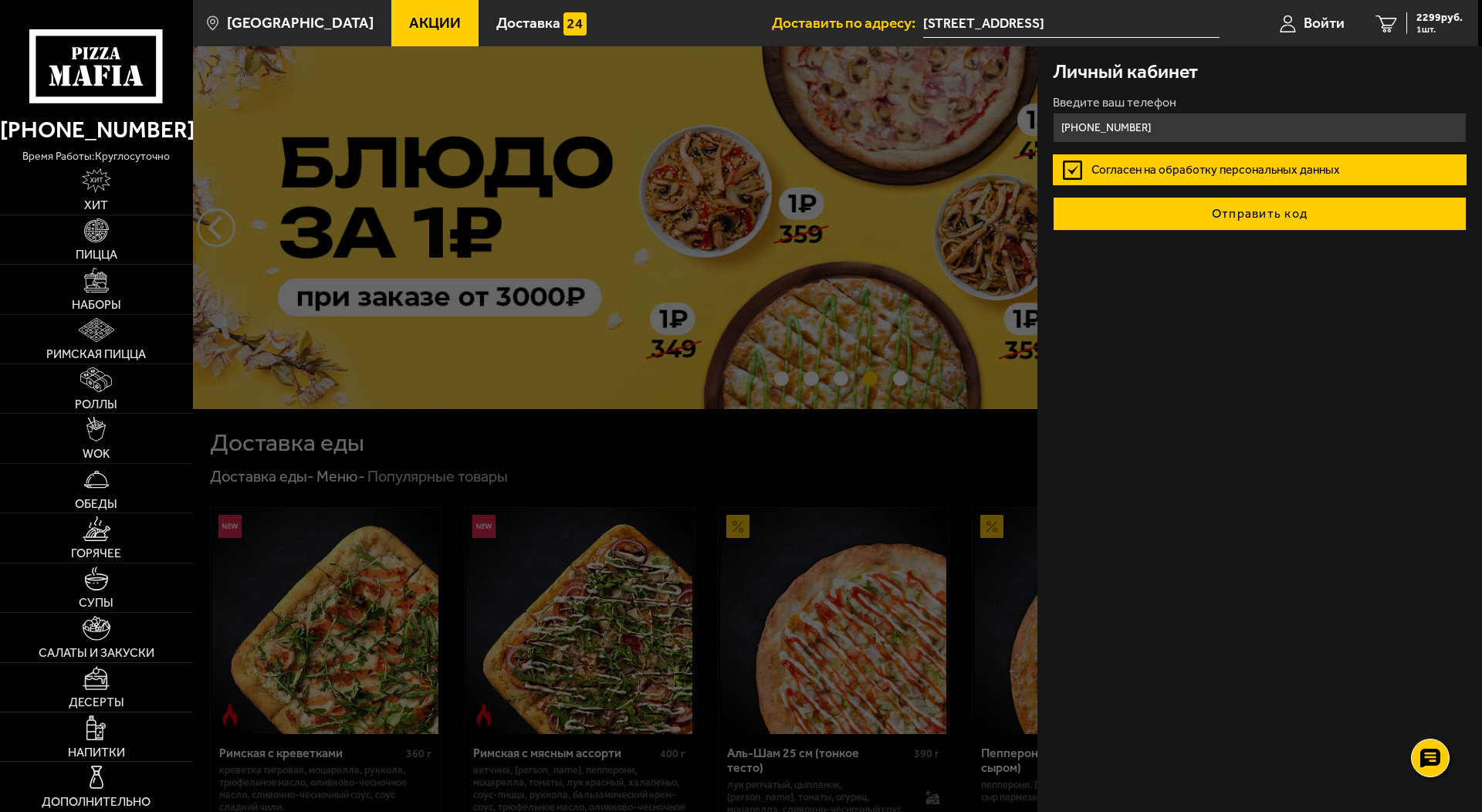
type input "[PHONE_NUMBER]"
click at [1250, 225] on button "Отправить код" at bounding box center [1260, 214] width 414 height 34
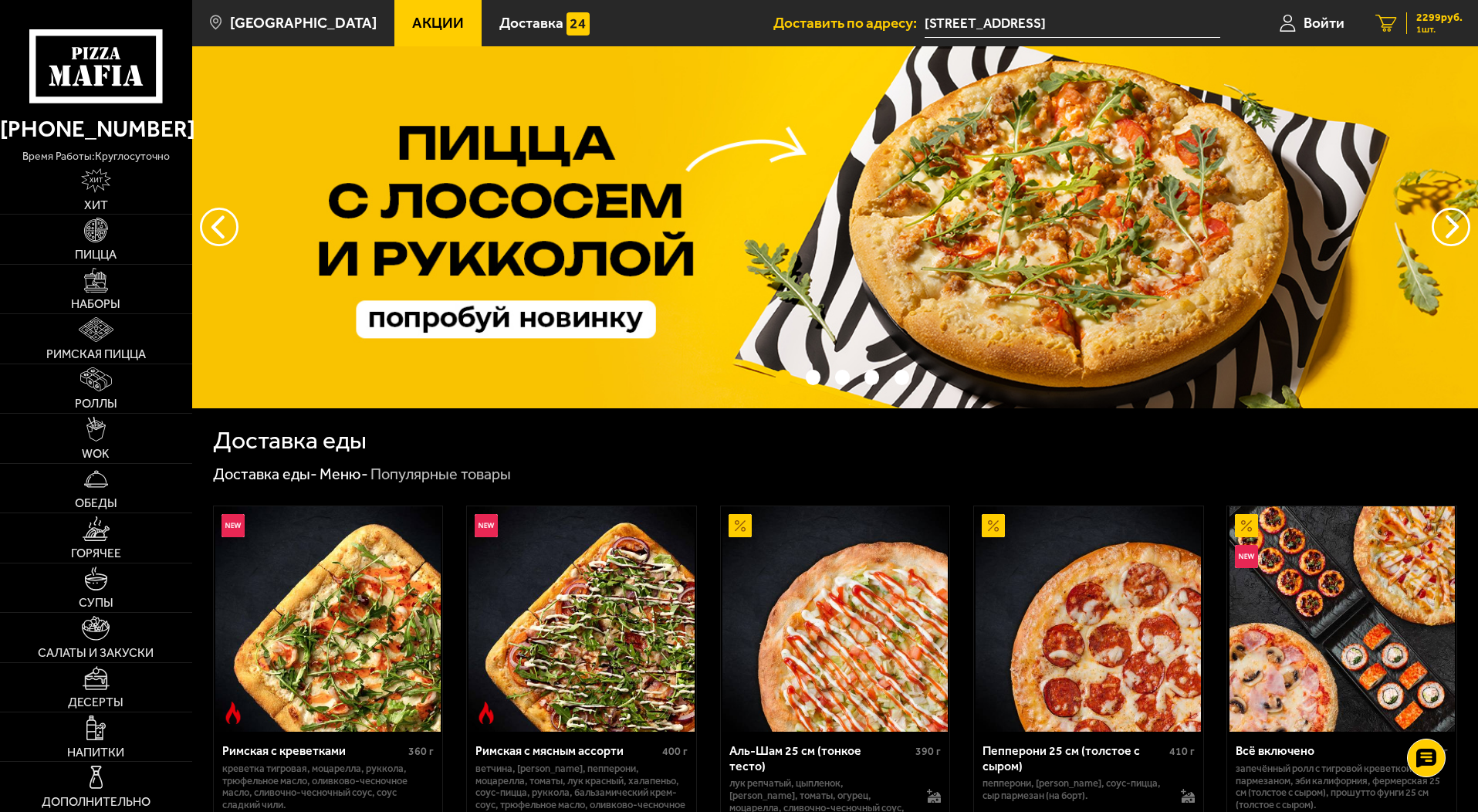
click at [1428, 29] on span "1 шт." at bounding box center [1439, 29] width 47 height 9
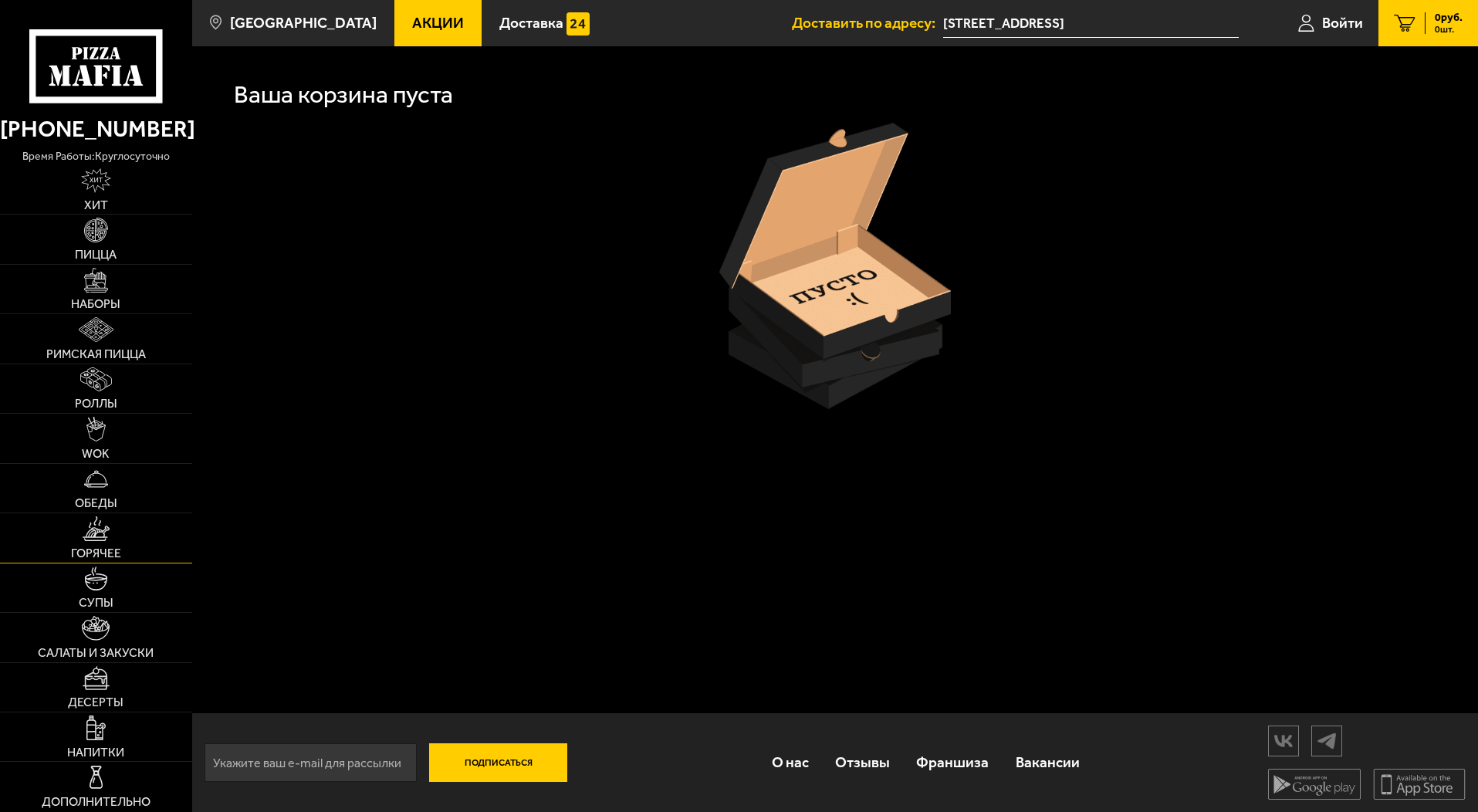
scroll to position [1, 0]
